Goal: Navigation & Orientation: Find specific page/section

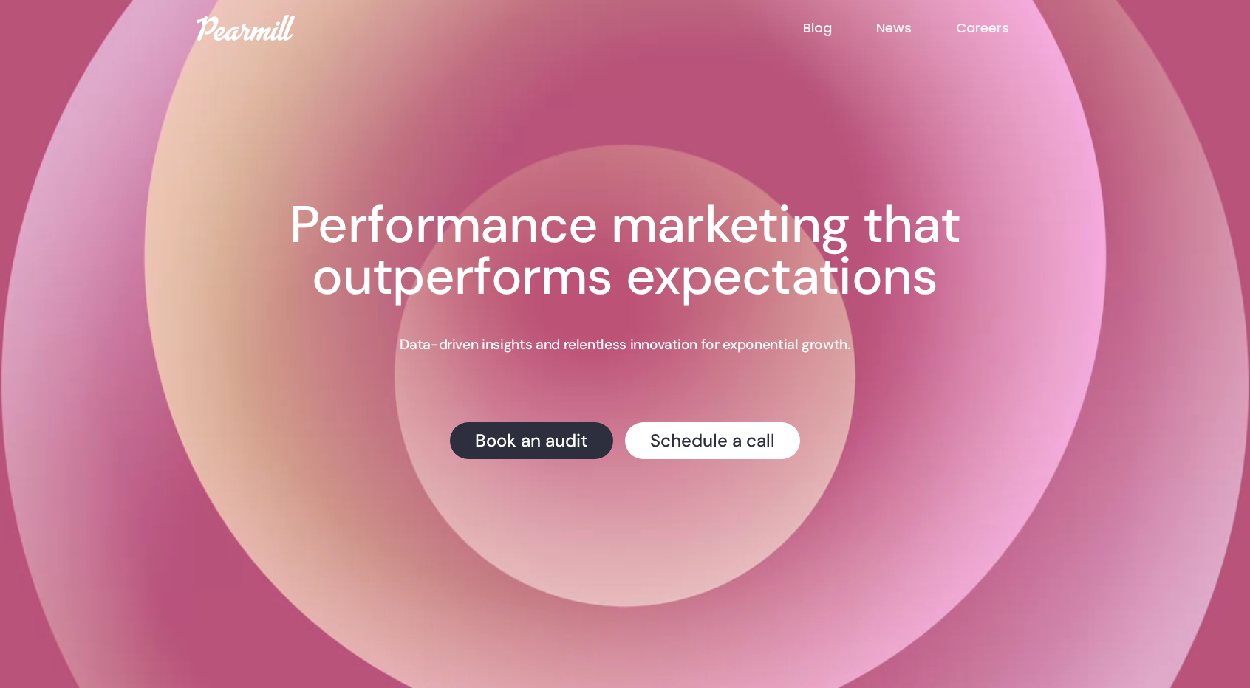
click at [815, 29] on link "Blog" at bounding box center [839, 27] width 73 height 19
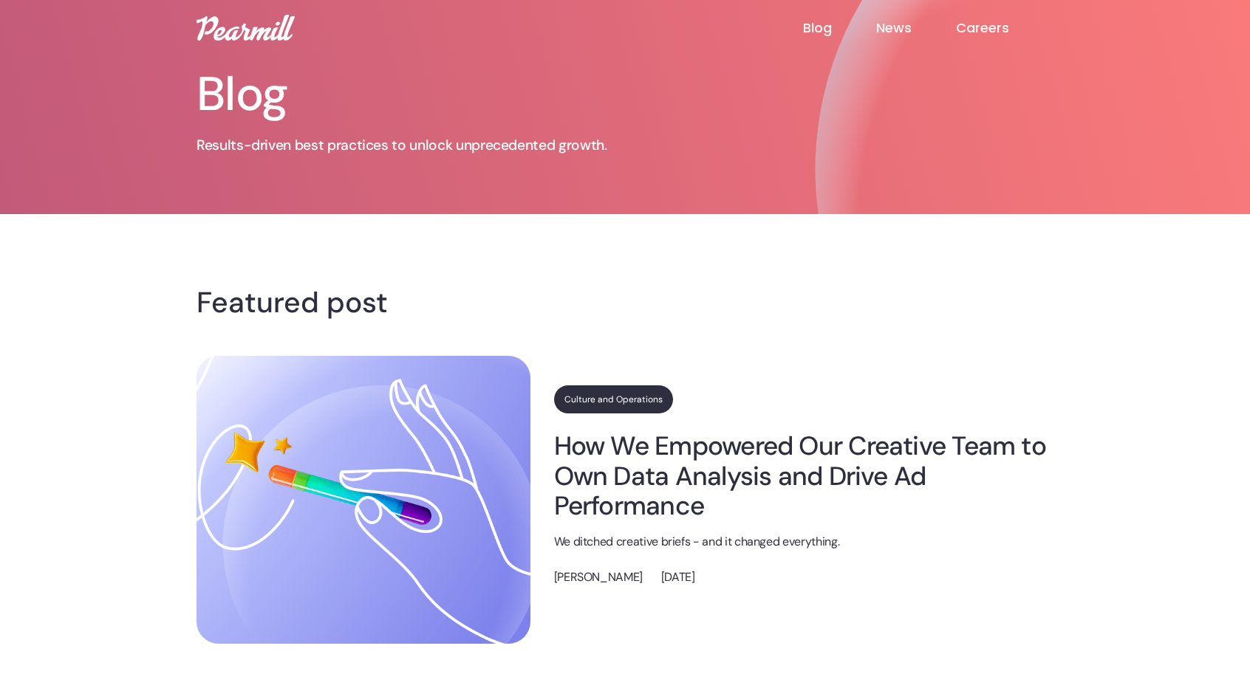
click at [903, 30] on link "News" at bounding box center [916, 28] width 80 height 18
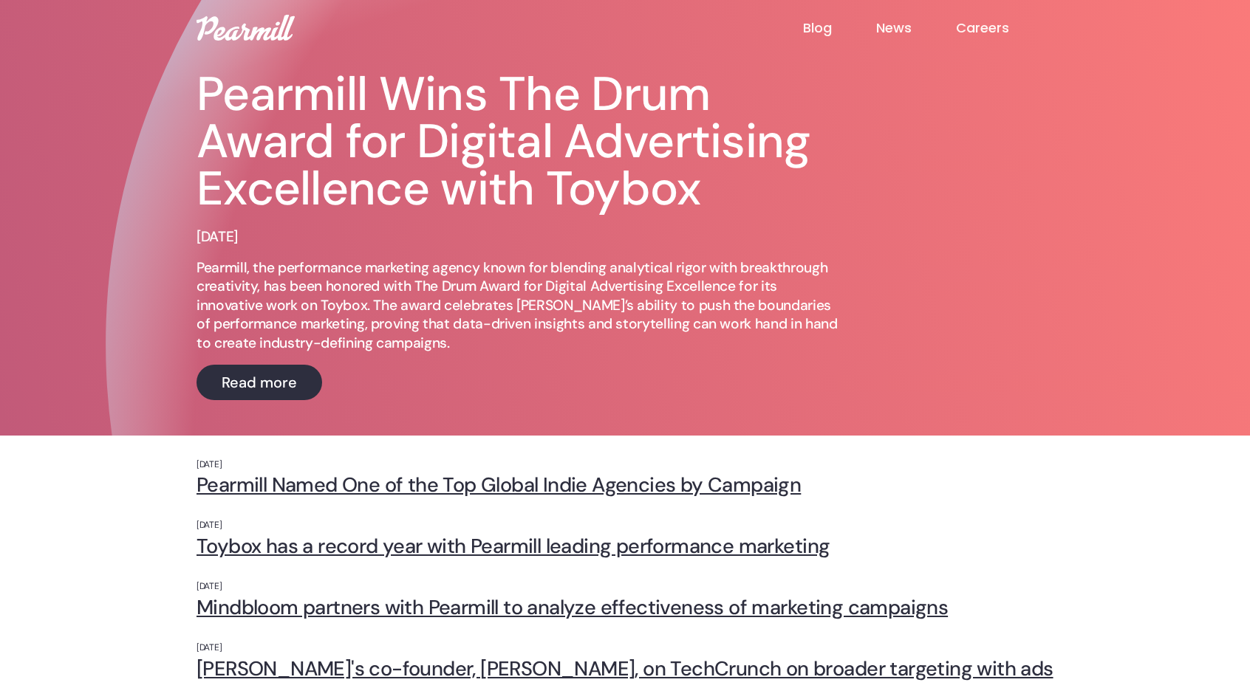
click at [980, 29] on link "Careers" at bounding box center [1005, 28] width 98 height 18
